Goal: Task Accomplishment & Management: Use online tool/utility

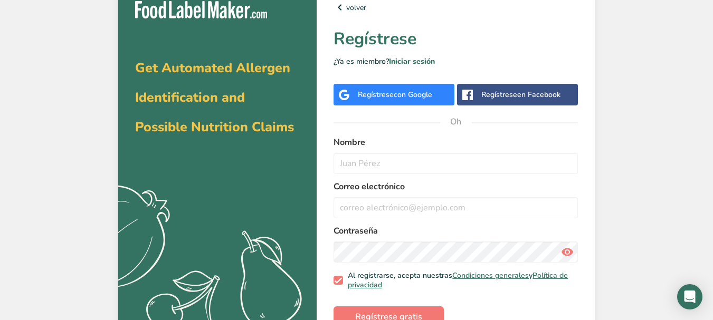
scroll to position [37, 0]
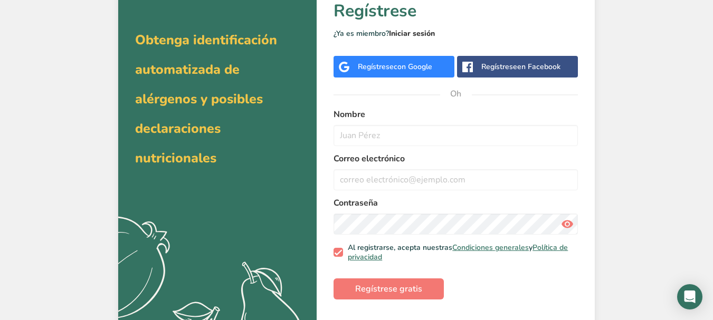
click at [405, 30] on font "Iniciar sesión" at bounding box center [412, 33] width 46 height 10
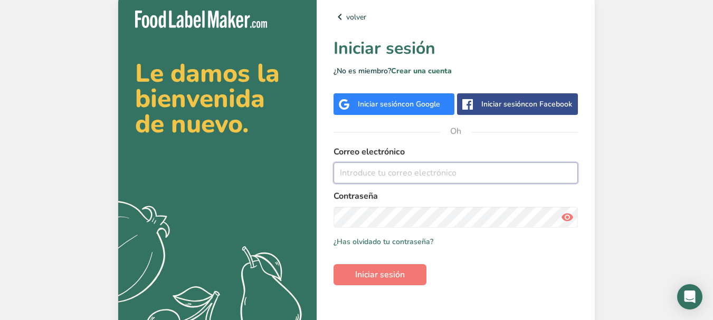
click at [367, 173] on input "email" at bounding box center [456, 173] width 244 height 21
click at [567, 215] on icon at bounding box center [567, 217] width 13 height 19
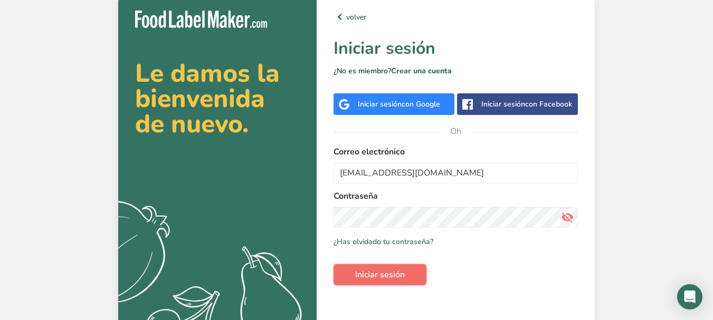
click at [385, 283] on button "Iniciar sesión" at bounding box center [380, 274] width 93 height 21
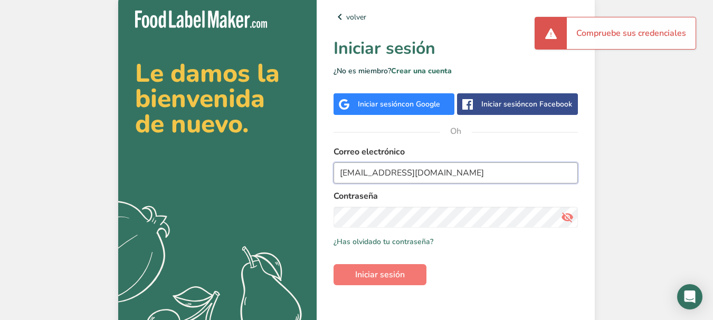
click at [349, 177] on input "[EMAIL_ADDRESS][DOMAIN_NAME]" at bounding box center [456, 173] width 244 height 21
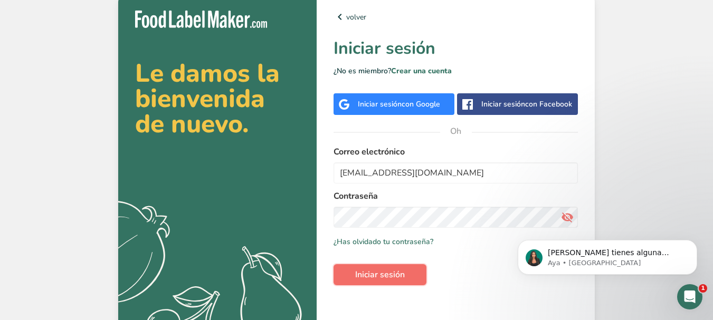
click at [382, 274] on font "Iniciar sesión" at bounding box center [380, 275] width 50 height 12
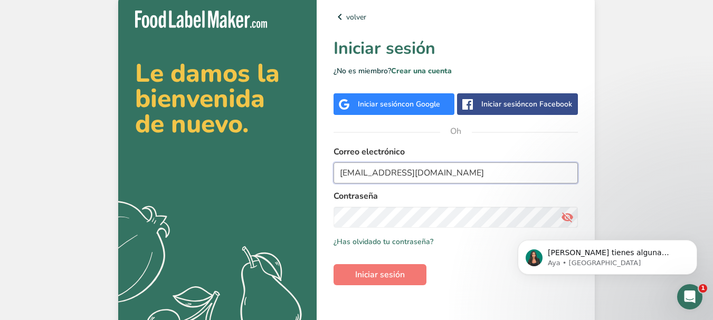
click at [350, 170] on input "VP96002@ues.edu.sv" at bounding box center [456, 173] width 244 height 21
type input "[EMAIL_ADDRESS][DOMAIN_NAME]"
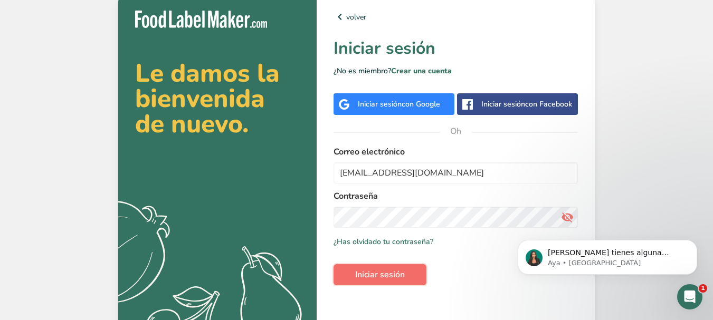
click at [399, 271] on font "Iniciar sesión" at bounding box center [380, 275] width 50 height 12
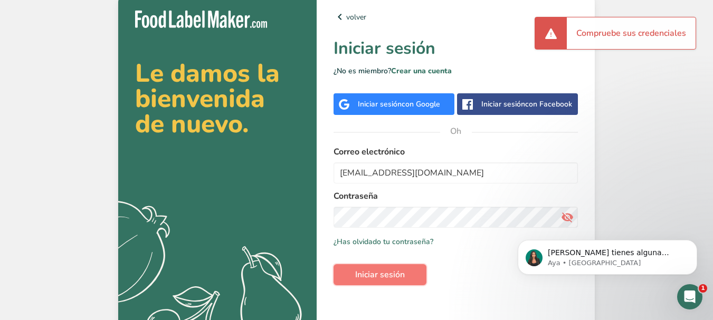
scroll to position [25, 0]
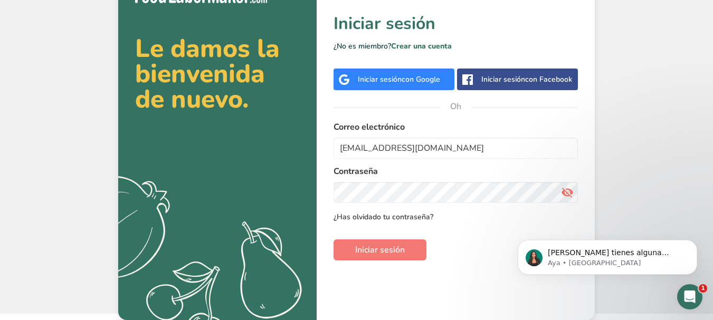
click at [393, 212] on font "¿Has olvidado tu contraseña?" at bounding box center [384, 217] width 100 height 10
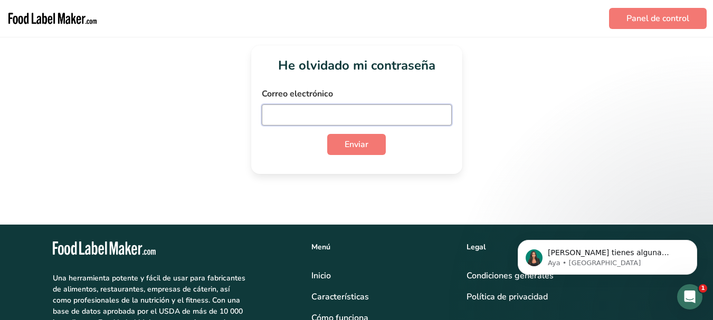
click at [309, 112] on input "email" at bounding box center [357, 114] width 190 height 21
type input "[EMAIL_ADDRESS][DOMAIN_NAME]"
click at [342, 149] on button "Enviar" at bounding box center [356, 144] width 59 height 21
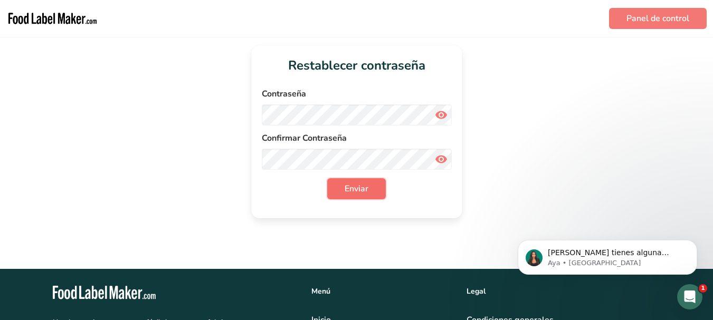
click at [375, 190] on button "Enviar" at bounding box center [356, 188] width 59 height 21
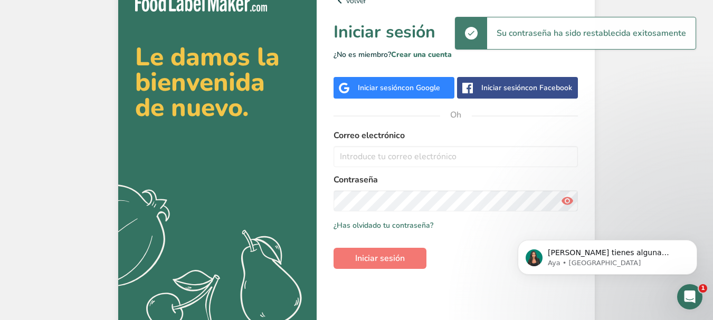
scroll to position [25, 0]
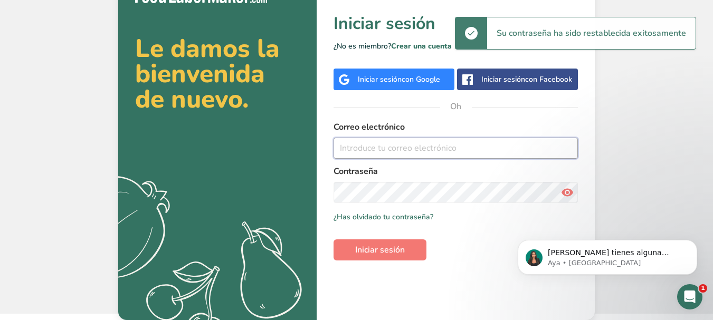
click at [367, 144] on input "email" at bounding box center [456, 148] width 244 height 21
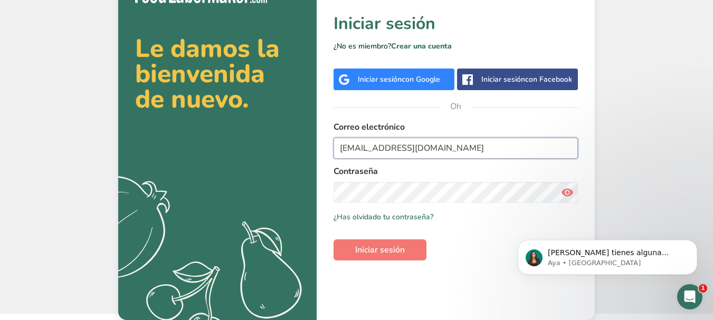
type input "[EMAIL_ADDRESS][DOMAIN_NAME]"
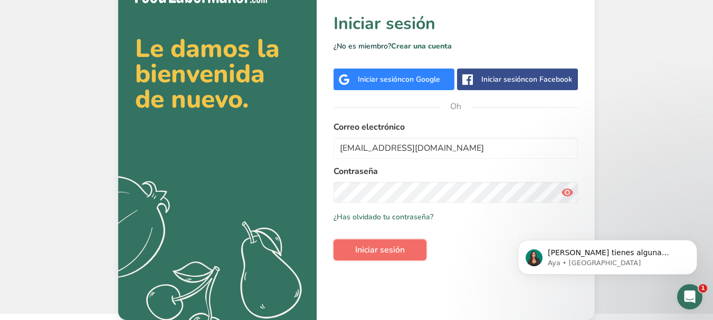
click at [398, 248] on font "Iniciar sesión" at bounding box center [380, 250] width 50 height 12
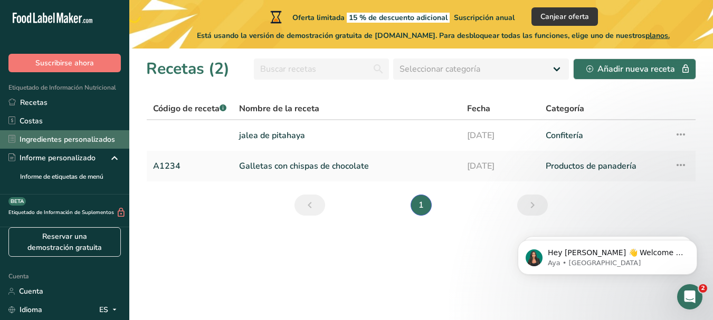
click at [46, 136] on font "Ingredientes personalizados" at bounding box center [68, 140] width 96 height 10
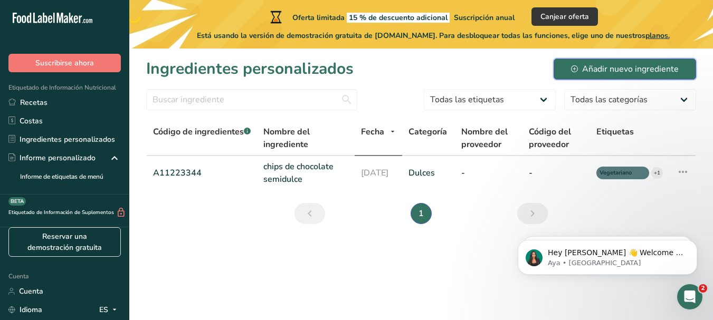
click at [645, 73] on font "Añadir nuevo ingrediente" at bounding box center [630, 69] width 97 height 12
